Goal: Task Accomplishment & Management: Manage account settings

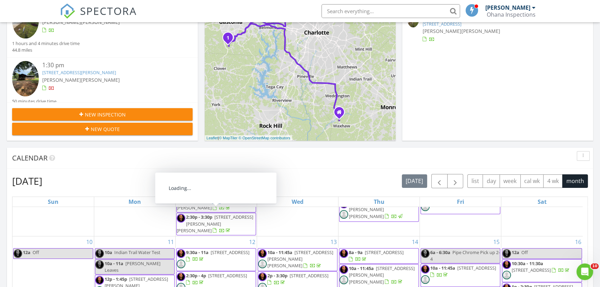
scroll to position [31, 0]
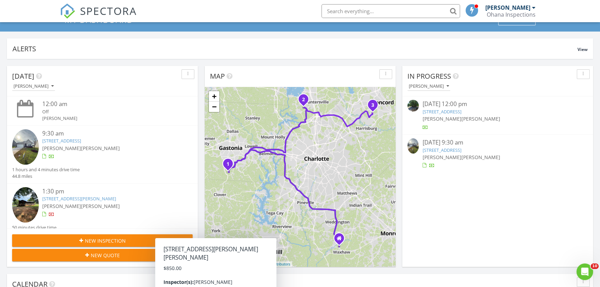
click at [25, 198] on img at bounding box center [25, 204] width 27 height 35
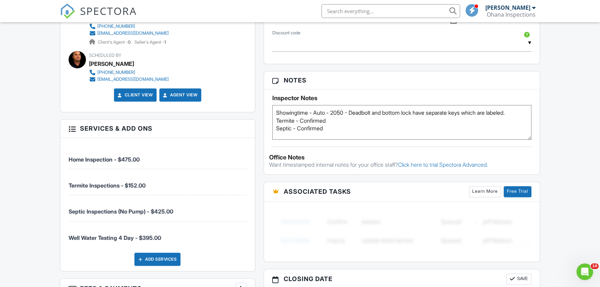
scroll to position [409, 0]
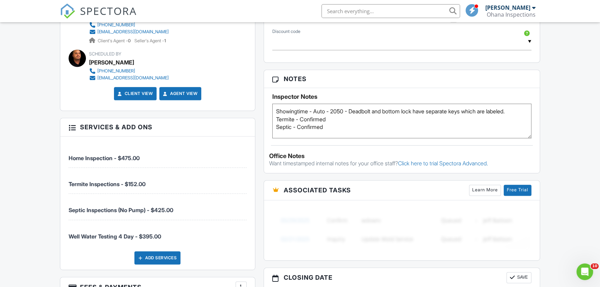
click at [39, 104] on div "New Inspection Dashboard Inspections Templates Contacts Metrics Automations Set…" at bounding box center [300, 99] width 600 height 972
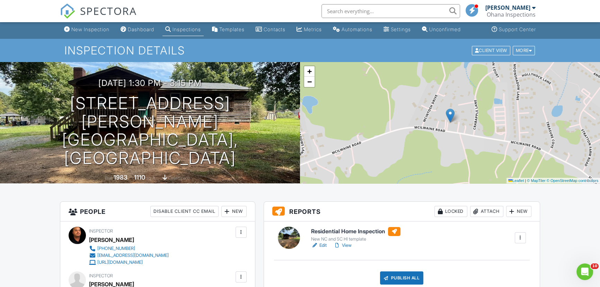
scroll to position [0, 0]
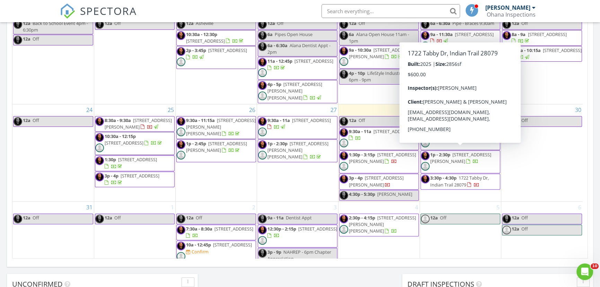
click at [445, 175] on span "1722 Tabby Dr, Indian Trail 28079" at bounding box center [460, 181] width 59 height 13
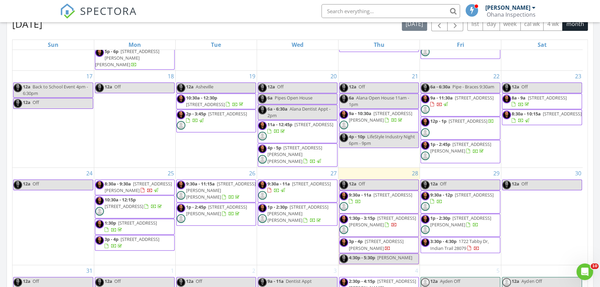
scroll to position [315, 0]
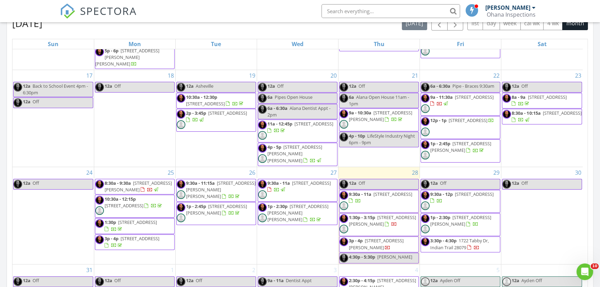
click at [448, 237] on span "3:30p - 4:30p" at bounding box center [444, 240] width 26 height 6
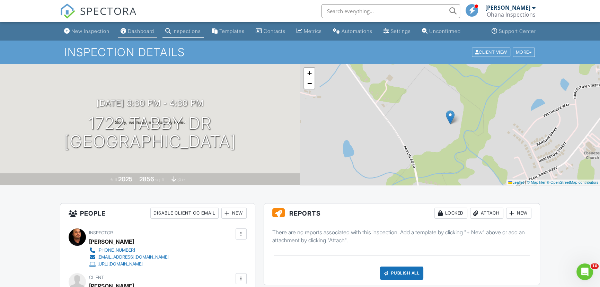
click at [143, 32] on div "Dashboard" at bounding box center [141, 31] width 26 height 6
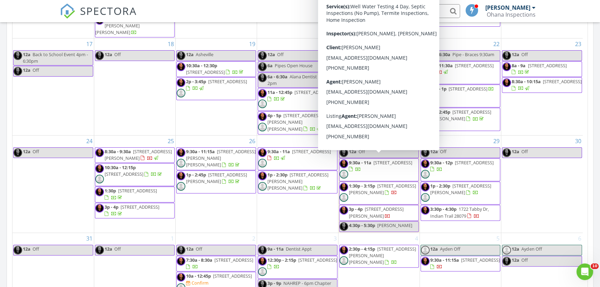
scroll to position [378, 0]
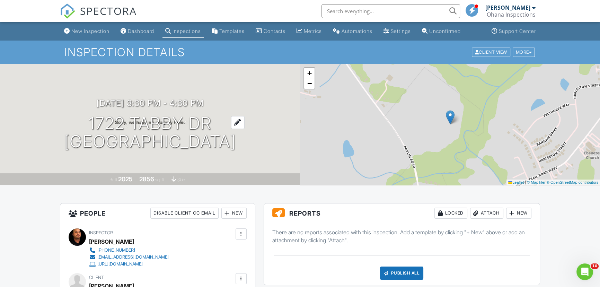
click at [146, 130] on h1 "1722 Tabby Dr Indian Trail, NC 28079" at bounding box center [150, 132] width 172 height 37
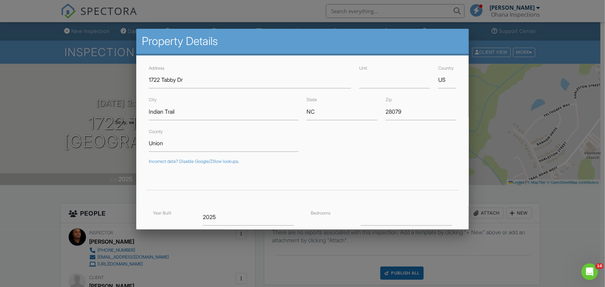
click at [517, 191] on div at bounding box center [302, 144] width 605 height 359
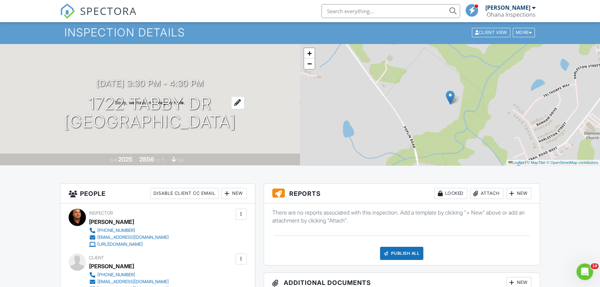
scroll to position [94, 0]
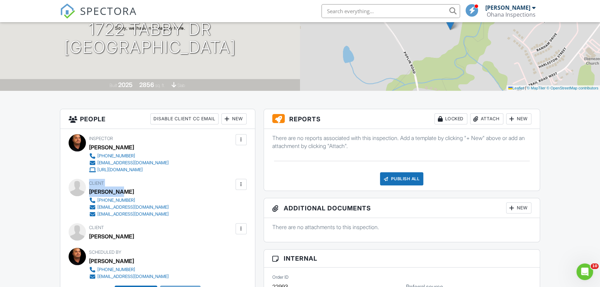
drag, startPoint x: 133, startPoint y: 191, endPoint x: 88, endPoint y: 188, distance: 44.8
click at [88, 188] on div "Client Tammy Tang 704-502-1645 tangtammy03@gmail.com hajerry100@gmail.com" at bounding box center [158, 198] width 178 height 39
copy div "Client Tammy Tang"
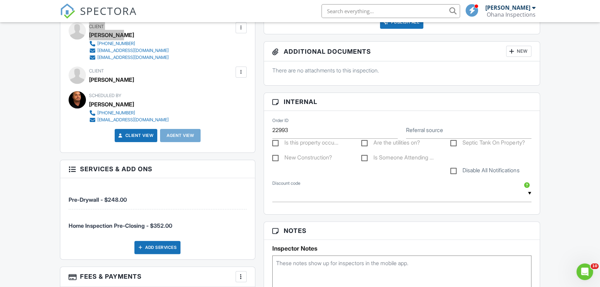
scroll to position [252, 0]
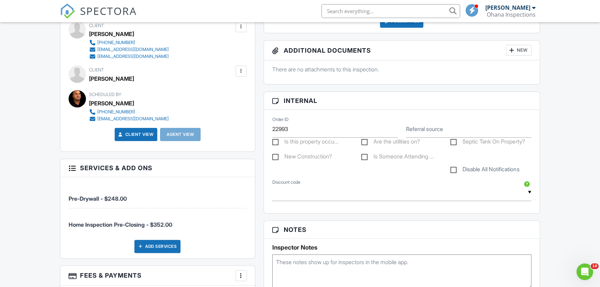
click at [125, 139] on div "Client View" at bounding box center [136, 134] width 43 height 13
click at [145, 134] on link "Client View" at bounding box center [135, 134] width 37 height 7
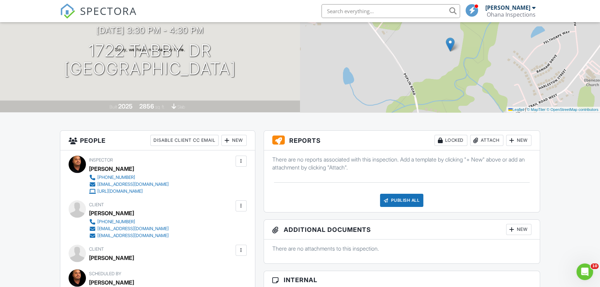
scroll to position [0, 0]
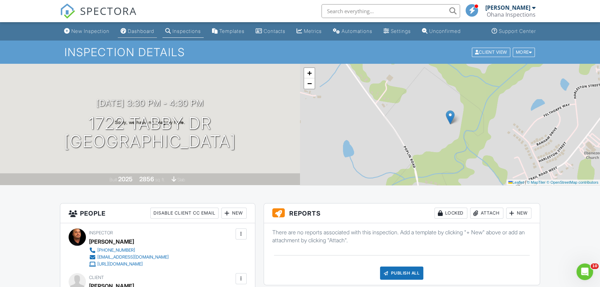
click at [150, 30] on div "Dashboard" at bounding box center [141, 31] width 26 height 6
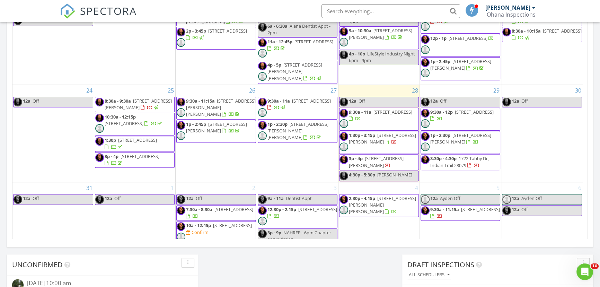
scroll to position [398, 0]
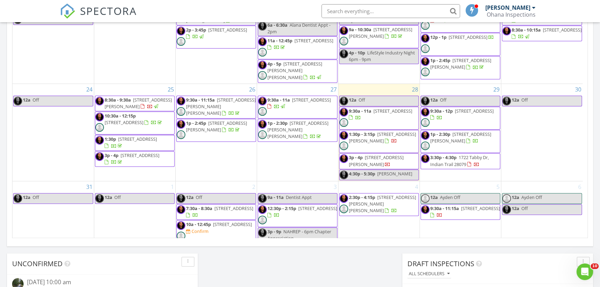
click at [377, 256] on div "[DATE] [PERSON_NAME] 12:00 am Off [PERSON_NAME] 9:30 am [STREET_ADDRESS] [PERSO…" at bounding box center [300, 7] width 600 height 631
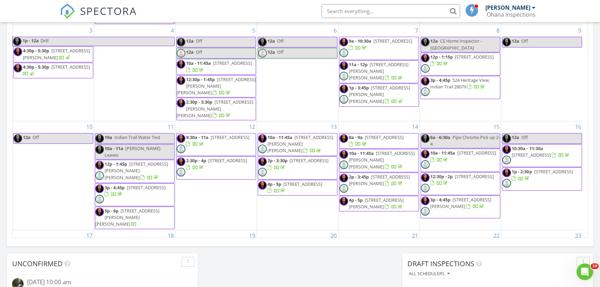
scroll to position [241, 0]
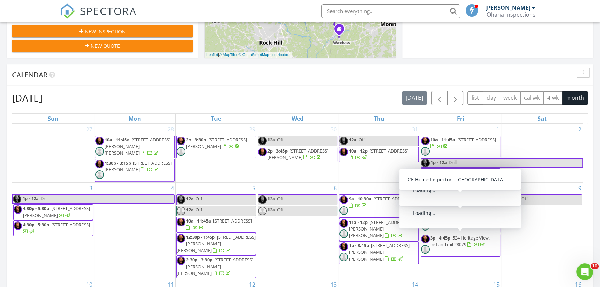
click at [400, 14] on input "text" at bounding box center [391, 11] width 139 height 14
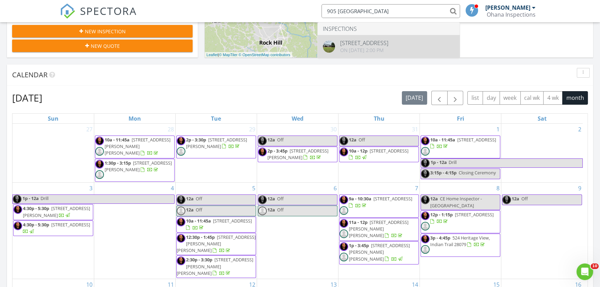
type input "905 [GEOGRAPHIC_DATA]"
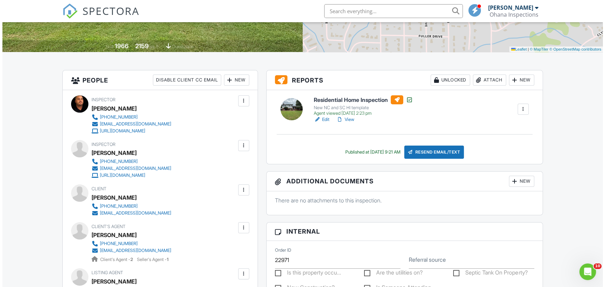
scroll to position [126, 0]
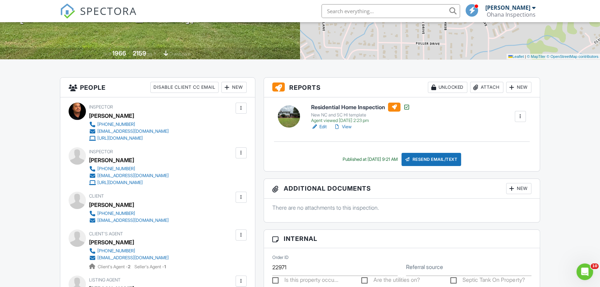
click at [489, 90] on div "Attach" at bounding box center [486, 87] width 33 height 11
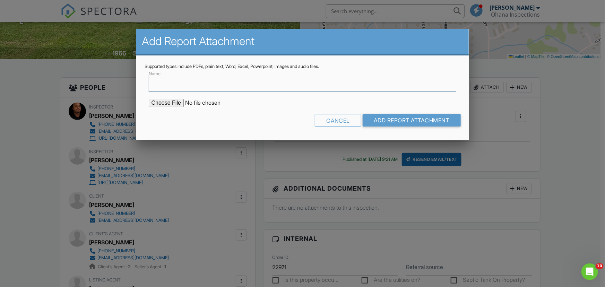
click at [248, 85] on input "Name" at bounding box center [303, 83] width 308 height 17
type input "Termite Report"
type input "C:\fakepath\WDI Report - 2025-08-28T142841.042.pdf"
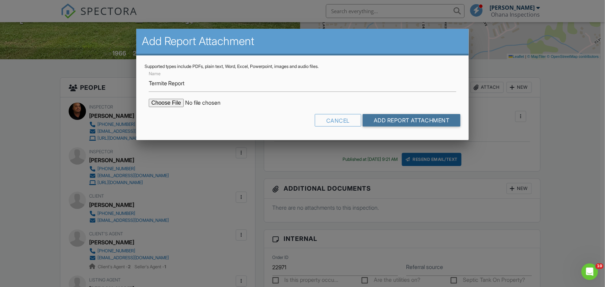
click at [377, 114] on input "Add Report Attachment" at bounding box center [412, 120] width 98 height 12
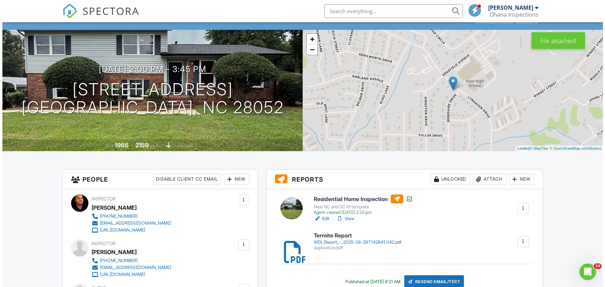
scroll to position [157, 0]
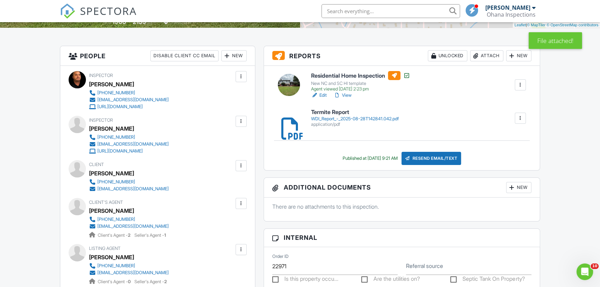
click at [437, 159] on div "Resend Email/Text" at bounding box center [432, 158] width 60 height 13
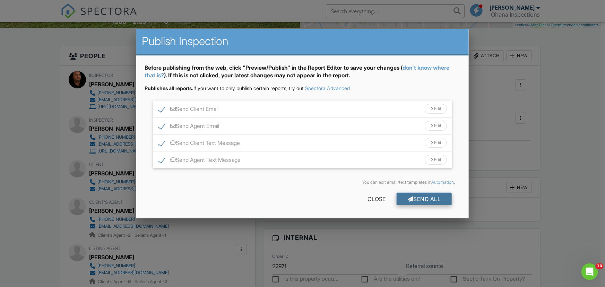
click at [423, 199] on div "Send All" at bounding box center [424, 199] width 55 height 12
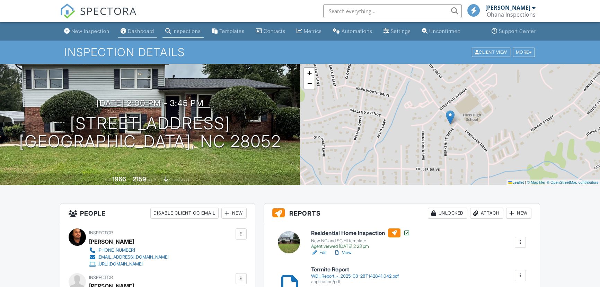
click at [154, 29] on div "Dashboard" at bounding box center [141, 31] width 26 height 6
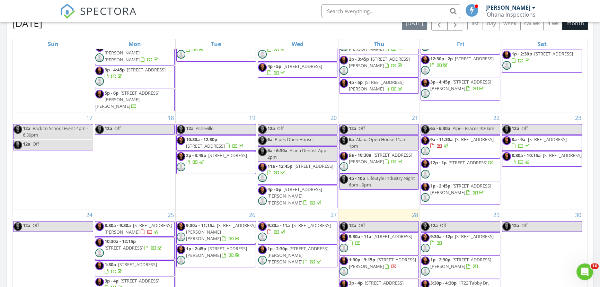
scroll to position [220, 0]
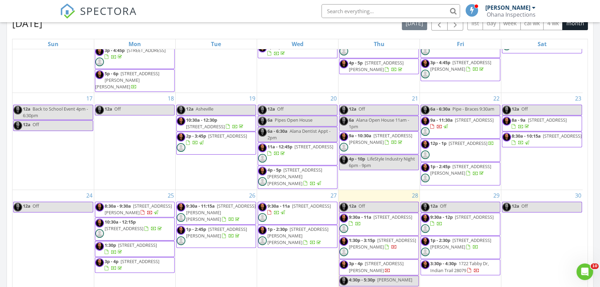
click at [368, 237] on span "8311 McIlwaine Rd, Huntersville 28078" at bounding box center [382, 243] width 67 height 13
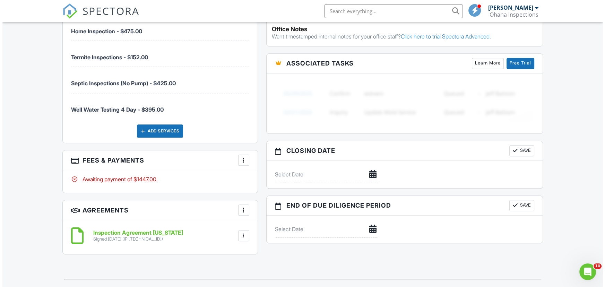
scroll to position [536, 0]
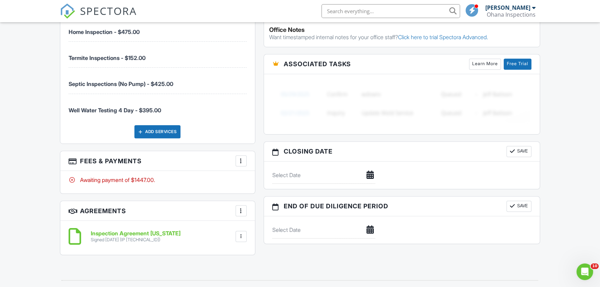
click at [242, 163] on div at bounding box center [241, 160] width 7 height 7
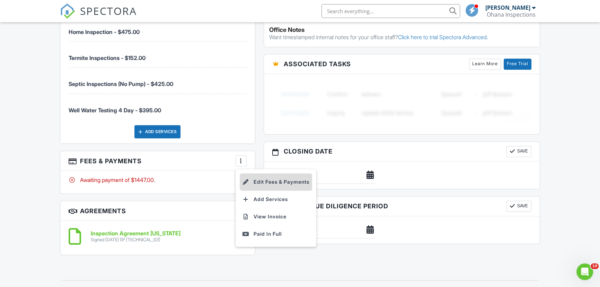
click at [285, 181] on li "Edit Fees & Payments" at bounding box center [276, 181] width 72 height 17
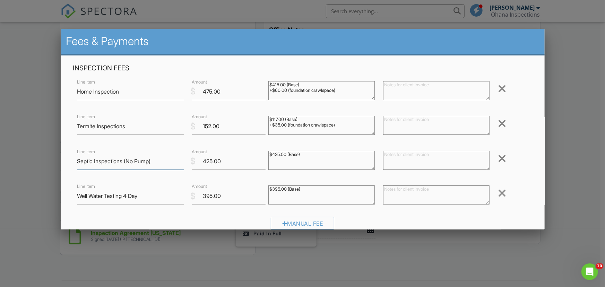
drag, startPoint x: 160, startPoint y: 160, endPoint x: 166, endPoint y: 159, distance: 5.9
click at [159, 160] on input "Septic Inspections (No Pump)" at bounding box center [130, 161] width 106 height 17
type input "Septic Inspections W/ Pumping"
type input "850"
click at [513, 135] on div "Line Item Termite Inspections $ Amount 152.00 $117.00 (Base) +$35.00 (foundatio…" at bounding box center [302, 126] width 459 height 28
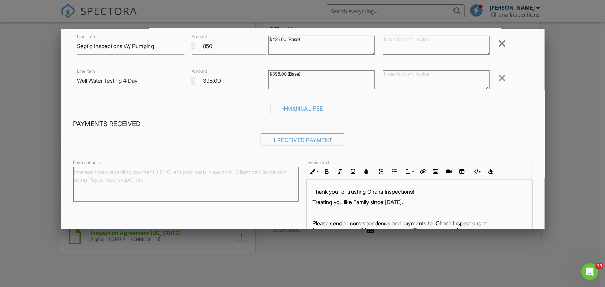
scroll to position [150, 0]
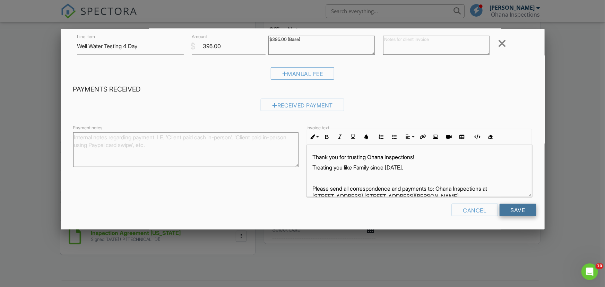
click at [501, 208] on input "Save" at bounding box center [518, 210] width 37 height 12
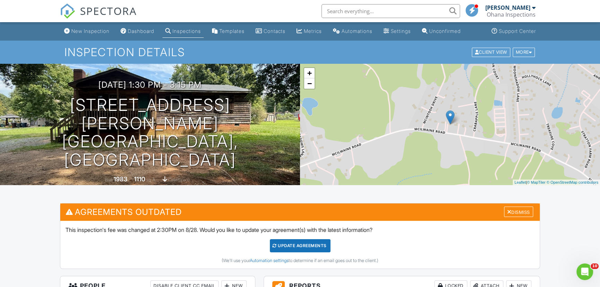
click at [296, 242] on div "Update Agreements" at bounding box center [300, 245] width 61 height 13
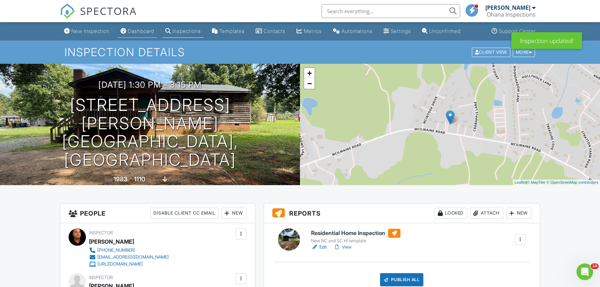
click at [149, 27] on link "Dashboard" at bounding box center [137, 31] width 39 height 13
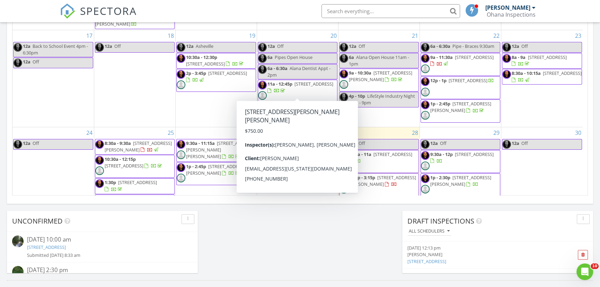
scroll to position [189, 0]
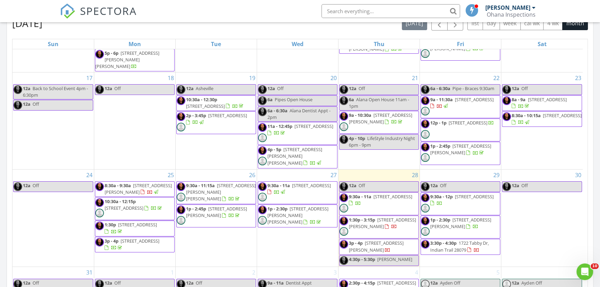
scroll to position [243, 0]
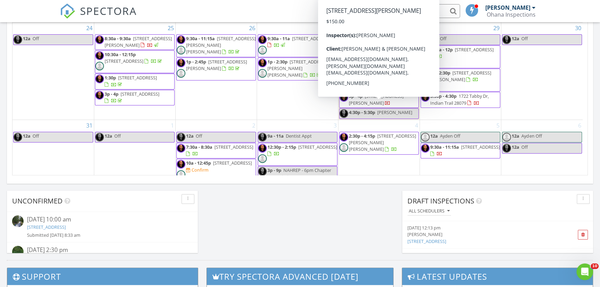
scroll to position [243, 0]
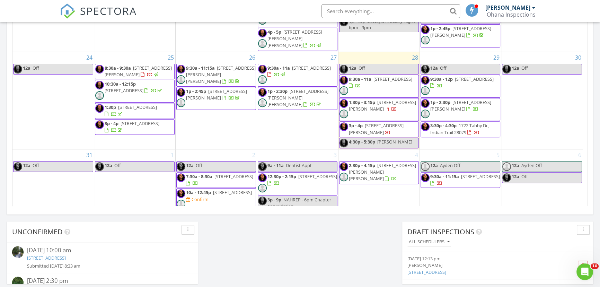
scroll to position [398, 0]
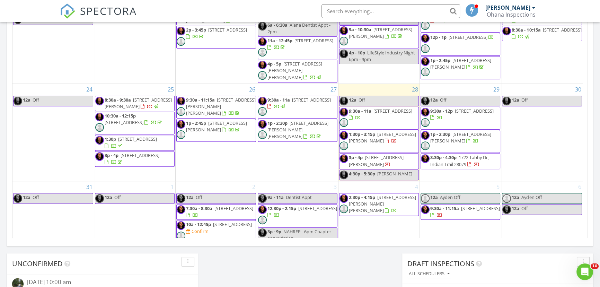
click at [391, 7] on input "text" at bounding box center [391, 11] width 139 height 14
click at [118, 119] on span "6614 Wicked Oak Ln, Charlotte 28216" at bounding box center [124, 122] width 39 height 6
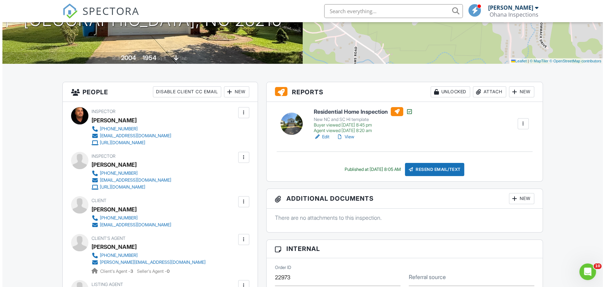
scroll to position [126, 0]
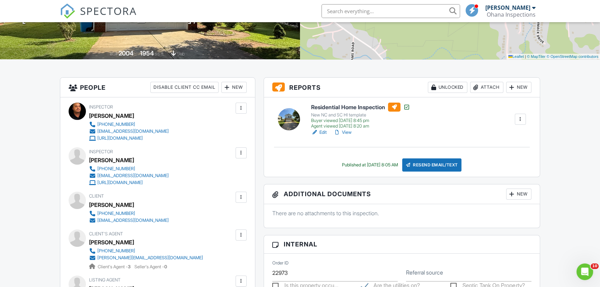
click at [486, 85] on div "Attach" at bounding box center [486, 87] width 33 height 11
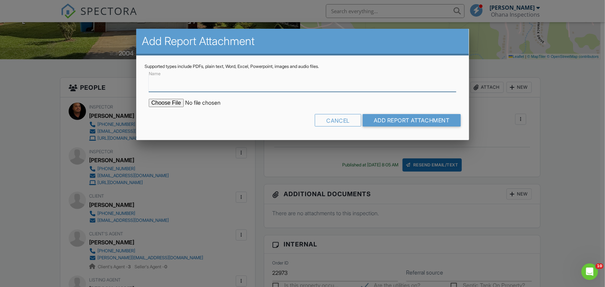
click at [178, 85] on input "Name" at bounding box center [303, 83] width 308 height 17
type input "Termite Report"
type input "C:\fakepath\5770B55F-BF59-409D-B13F-4D9651D1F516.pdf"
drag, startPoint x: 167, startPoint y: 83, endPoint x: 149, endPoint y: 85, distance: 17.8
click at [149, 85] on input "Termite Report" at bounding box center [303, 83] width 308 height 17
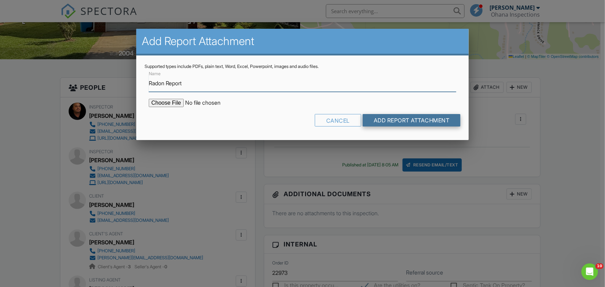
type input "Radon Report"
click at [391, 117] on input "Add Report Attachment" at bounding box center [412, 120] width 98 height 12
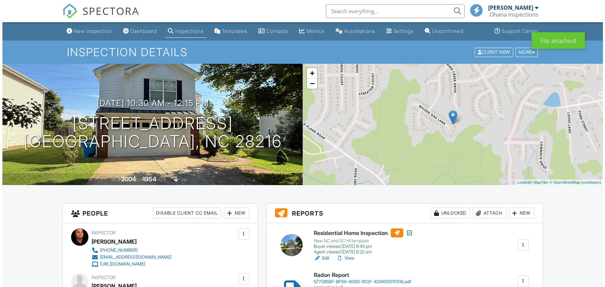
scroll to position [94, 0]
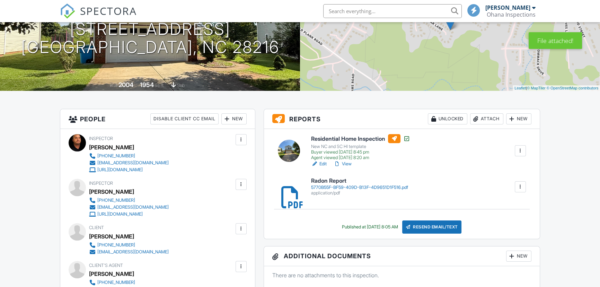
click at [423, 226] on div "Resend Email/Text" at bounding box center [432, 226] width 60 height 13
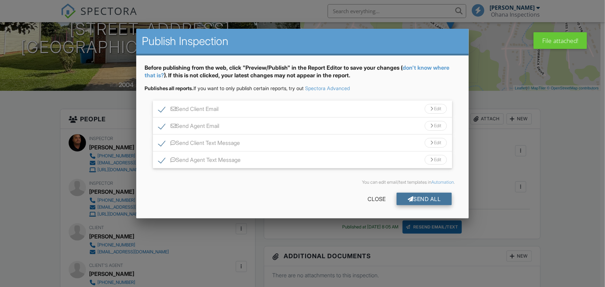
click at [426, 201] on div "Send All" at bounding box center [424, 199] width 55 height 12
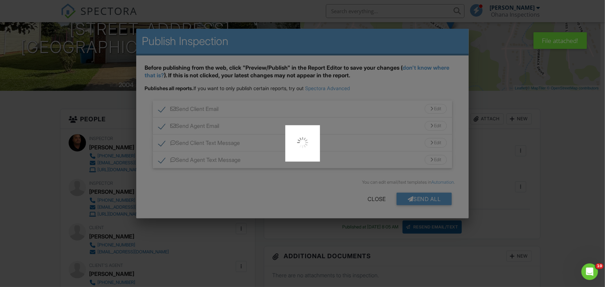
scroll to position [0, 0]
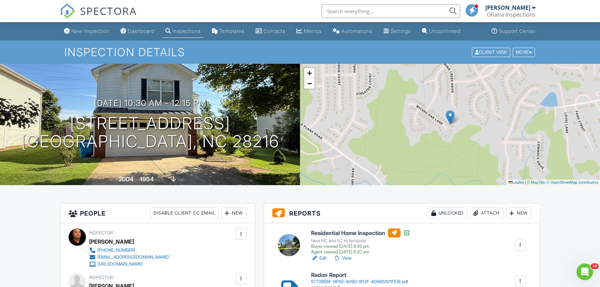
click at [127, 29] on div "Dashboard" at bounding box center [124, 31] width 6 height 6
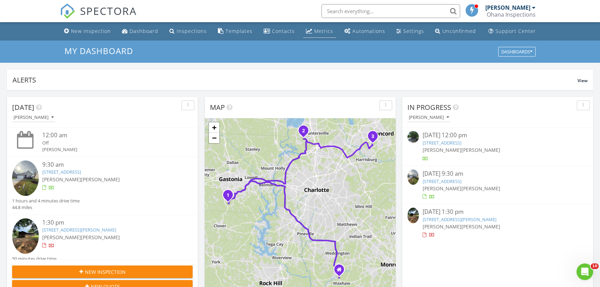
click at [319, 32] on div "Metrics" at bounding box center [323, 31] width 19 height 7
